Goal: Task Accomplishment & Management: Use online tool/utility

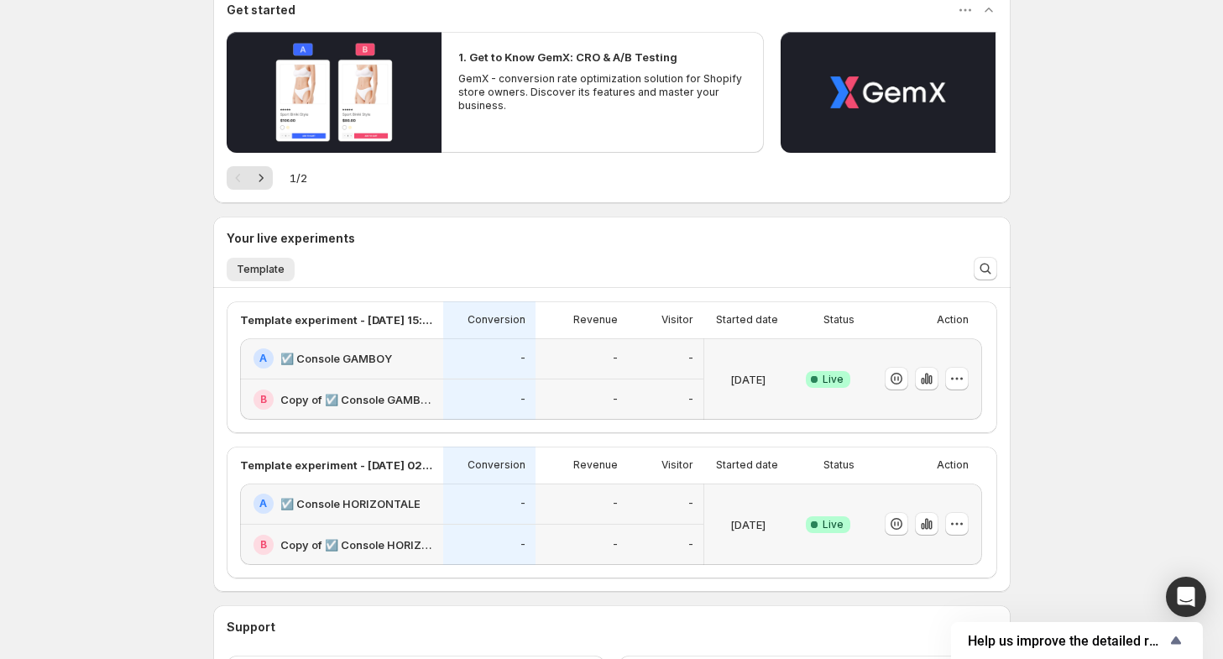
scroll to position [168, 0]
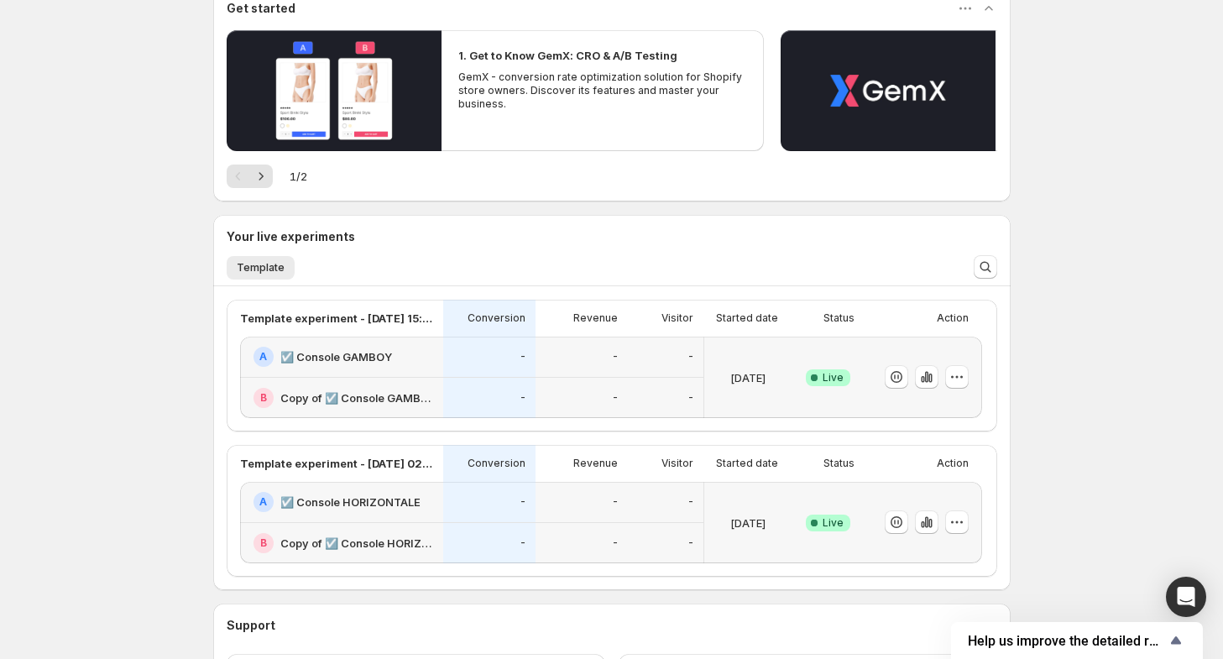
click at [557, 370] on div "-" at bounding box center [581, 356] width 92 height 41
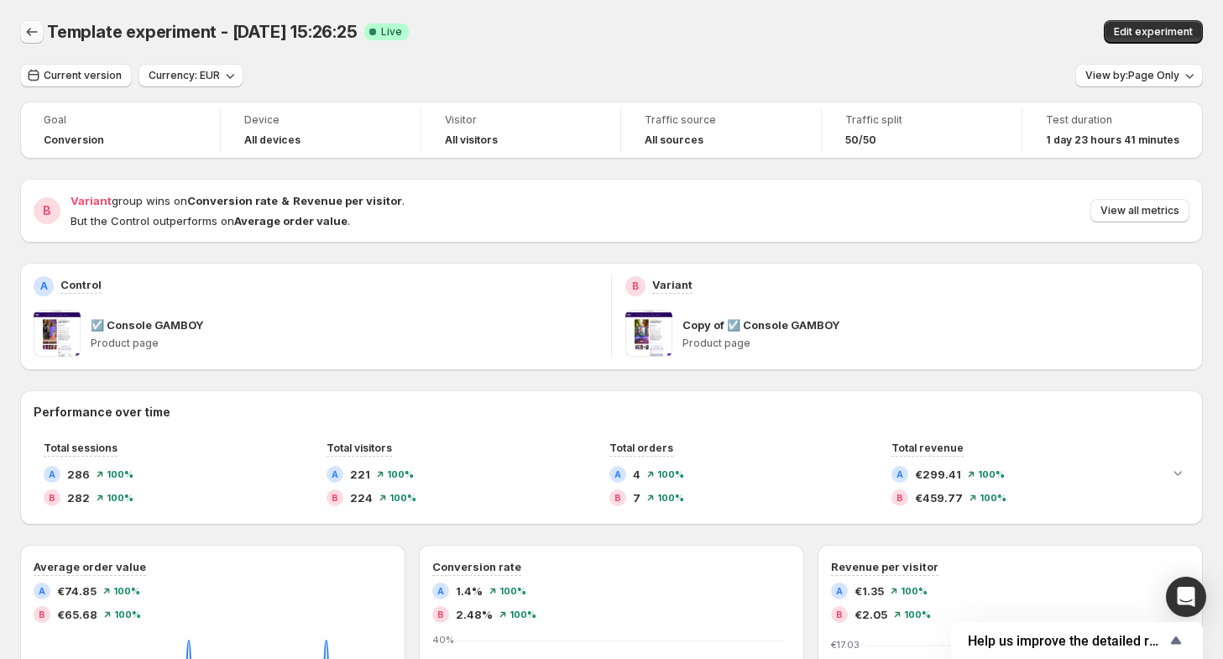
click at [32, 34] on icon "Back" at bounding box center [31, 31] width 17 height 17
